Goal: Navigation & Orientation: Find specific page/section

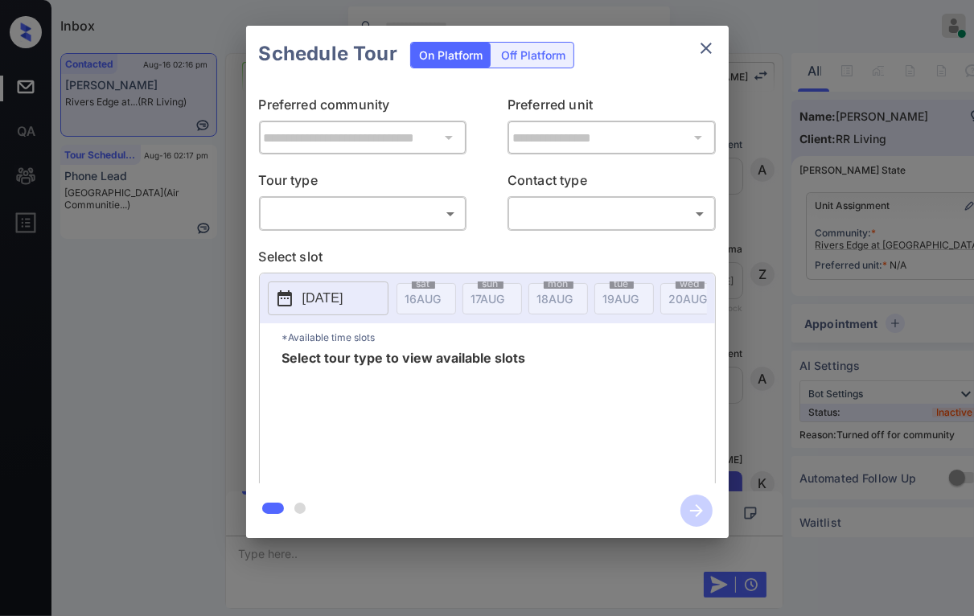
scroll to position [1036, 0]
click at [360, 207] on body "Inbox [PERSON_NAME] [PERSON_NAME] Online Set yourself offline Set yourself on b…" at bounding box center [487, 308] width 974 height 616
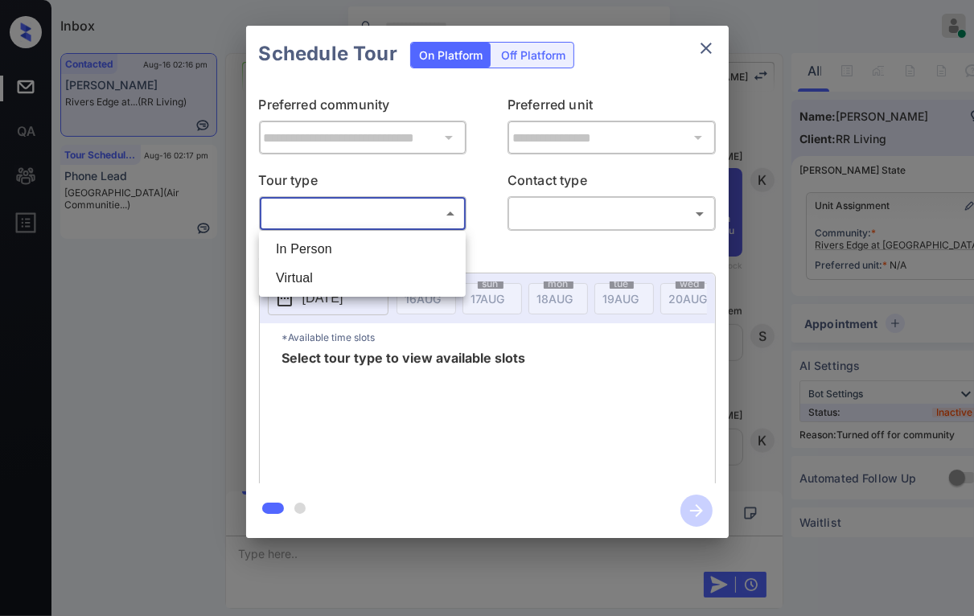
click at [703, 47] on div at bounding box center [487, 308] width 974 height 616
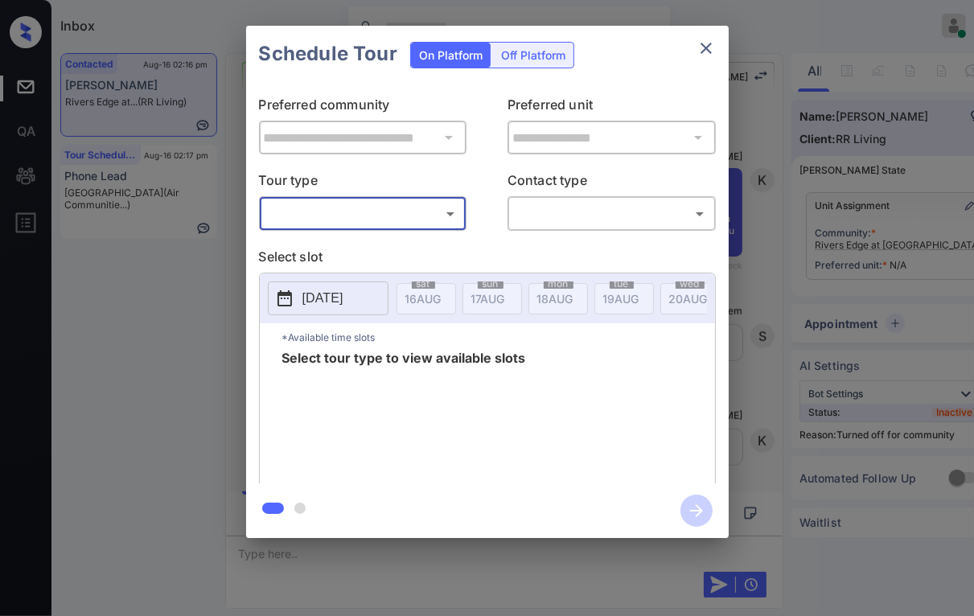
click at [705, 46] on icon "close" at bounding box center [706, 48] width 19 height 19
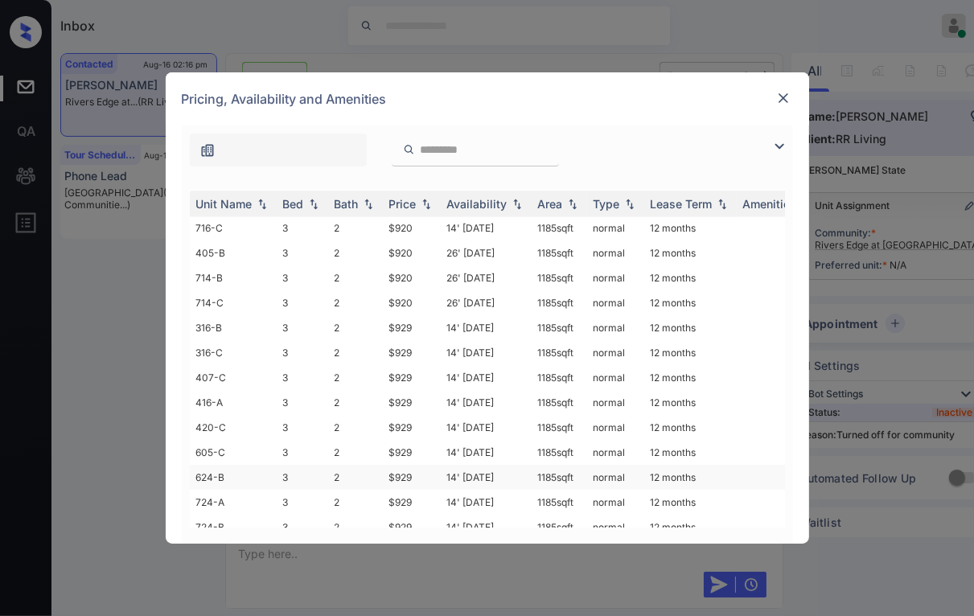
scroll to position [1659, 0]
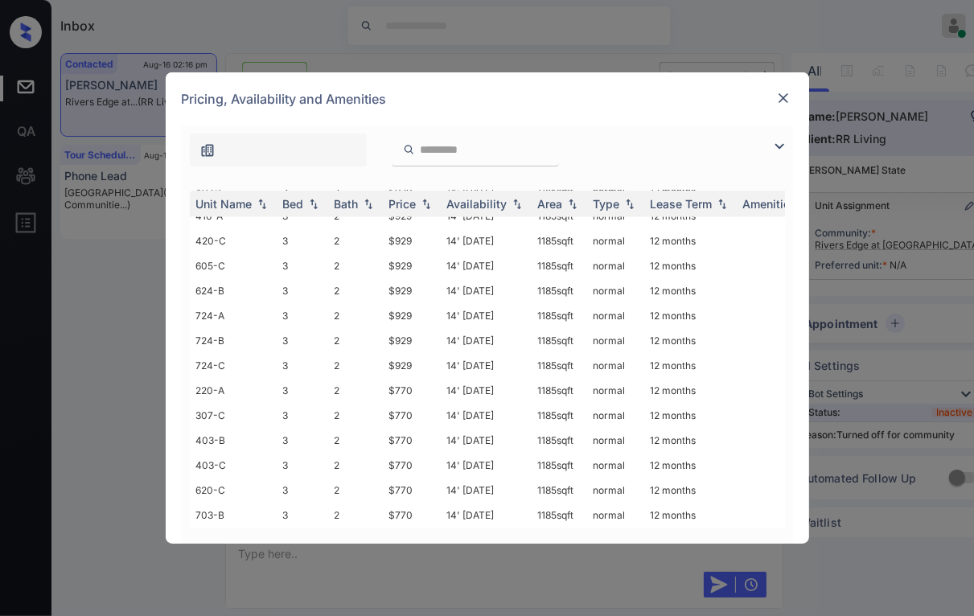
click at [782, 94] on img at bounding box center [784, 98] width 16 height 16
